Goal: Transaction & Acquisition: Purchase product/service

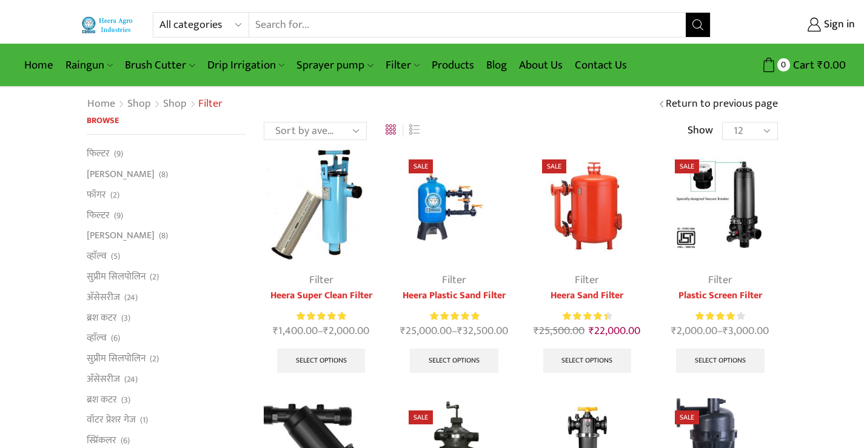
scroll to position [182, 0]
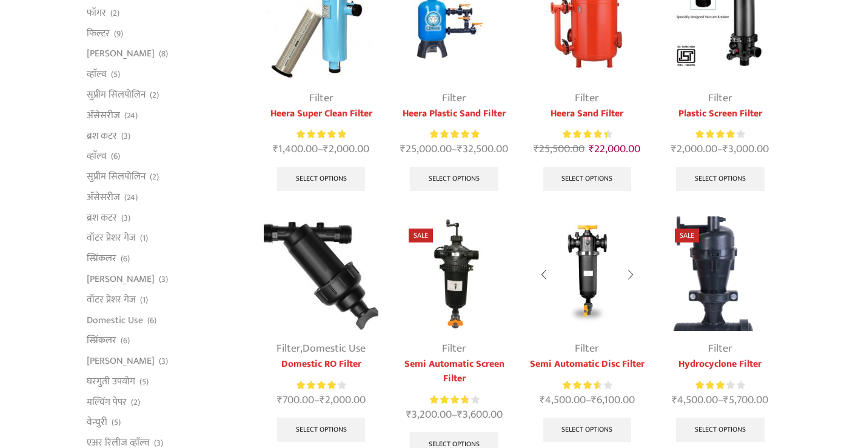
click at [595, 359] on link "Semi Automatic Disc Filter" at bounding box center [587, 364] width 115 height 15
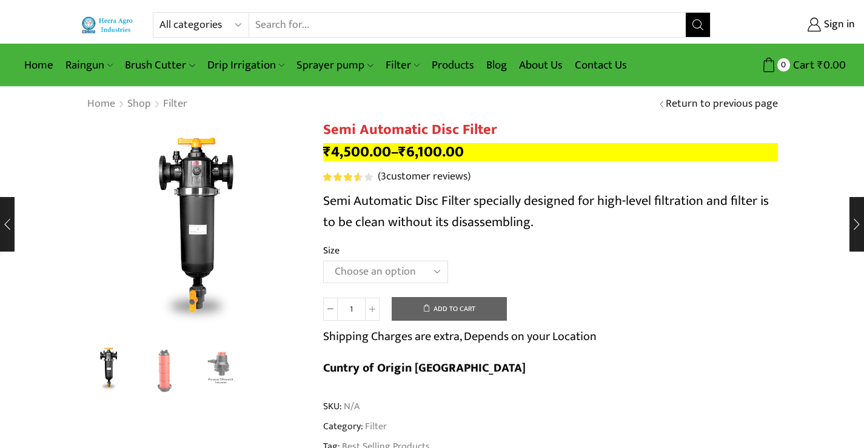
click at [436, 265] on select "Choose an option 2" Disc Filter 2.5" Disc Filter 3" Disc Filter" at bounding box center [385, 272] width 125 height 22
click at [323, 261] on select "Choose an option 2" Disc Filter 2.5" Disc Filter 3" Disc Filter" at bounding box center [385, 272] width 125 height 22
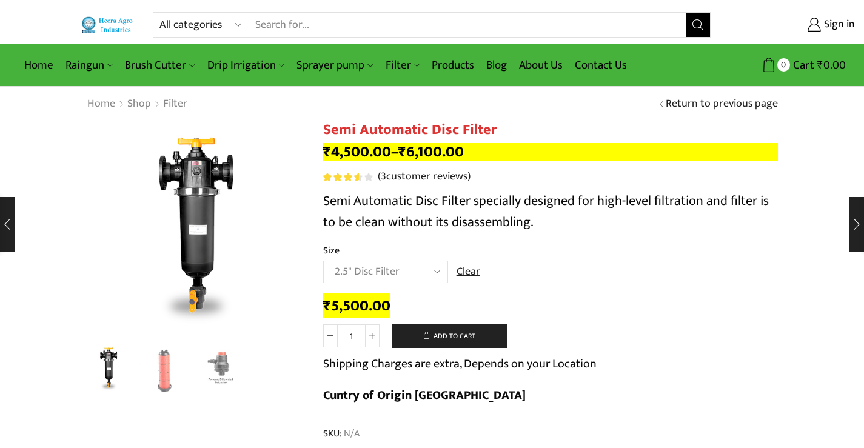
click at [436, 272] on select "Choose an option 2" Disc Filter 2.5" Disc Filter 3" Disc Filter" at bounding box center [385, 272] width 125 height 22
select select "3" Disc Filter"
click at [323, 261] on select "Choose an option 2" Disc Filter 2.5" Disc Filter 3" Disc Filter" at bounding box center [385, 272] width 125 height 22
